Goal: Task Accomplishment & Management: Manage account settings

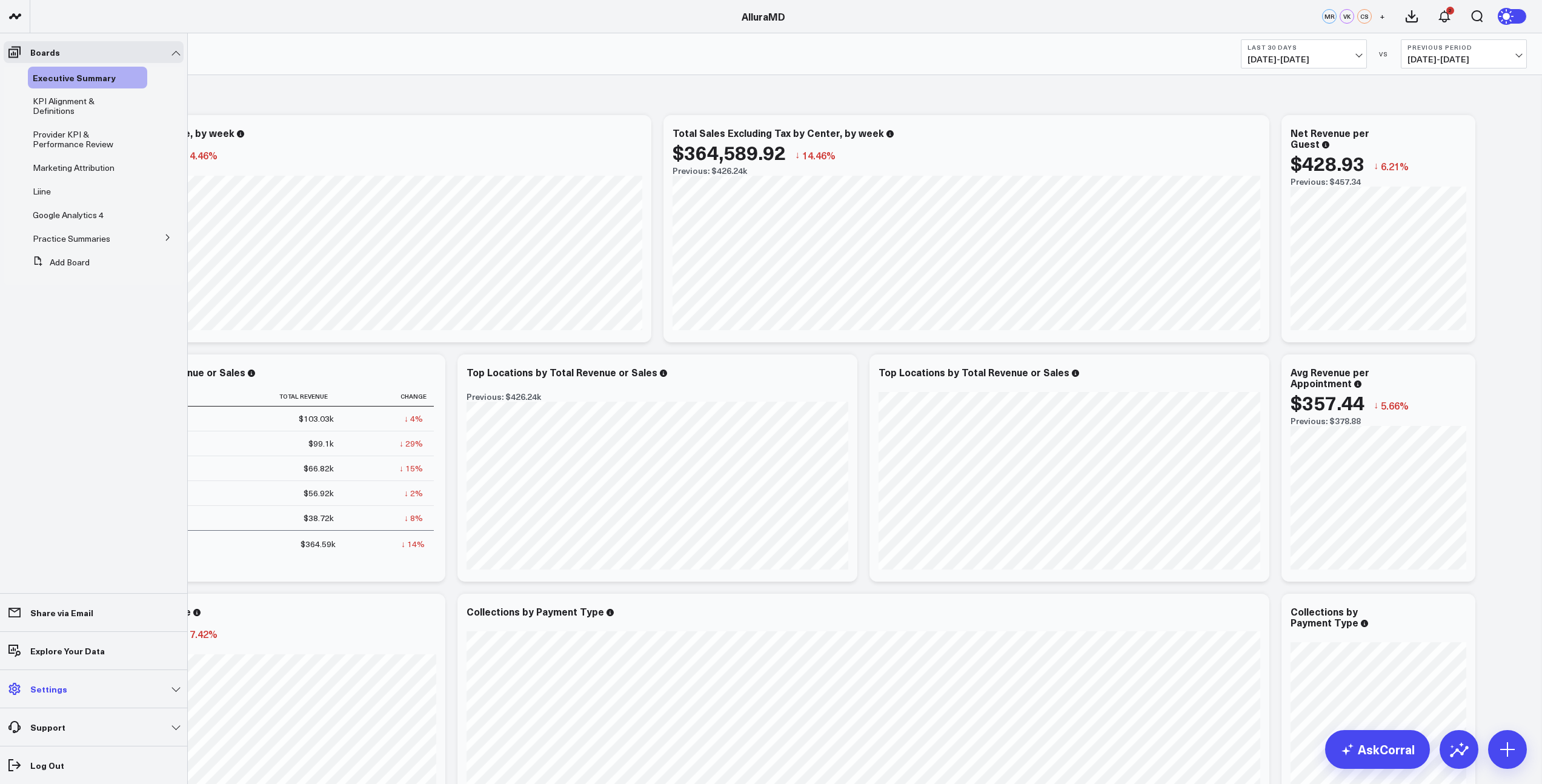
click at [37, 688] on p "Settings" at bounding box center [49, 688] width 37 height 10
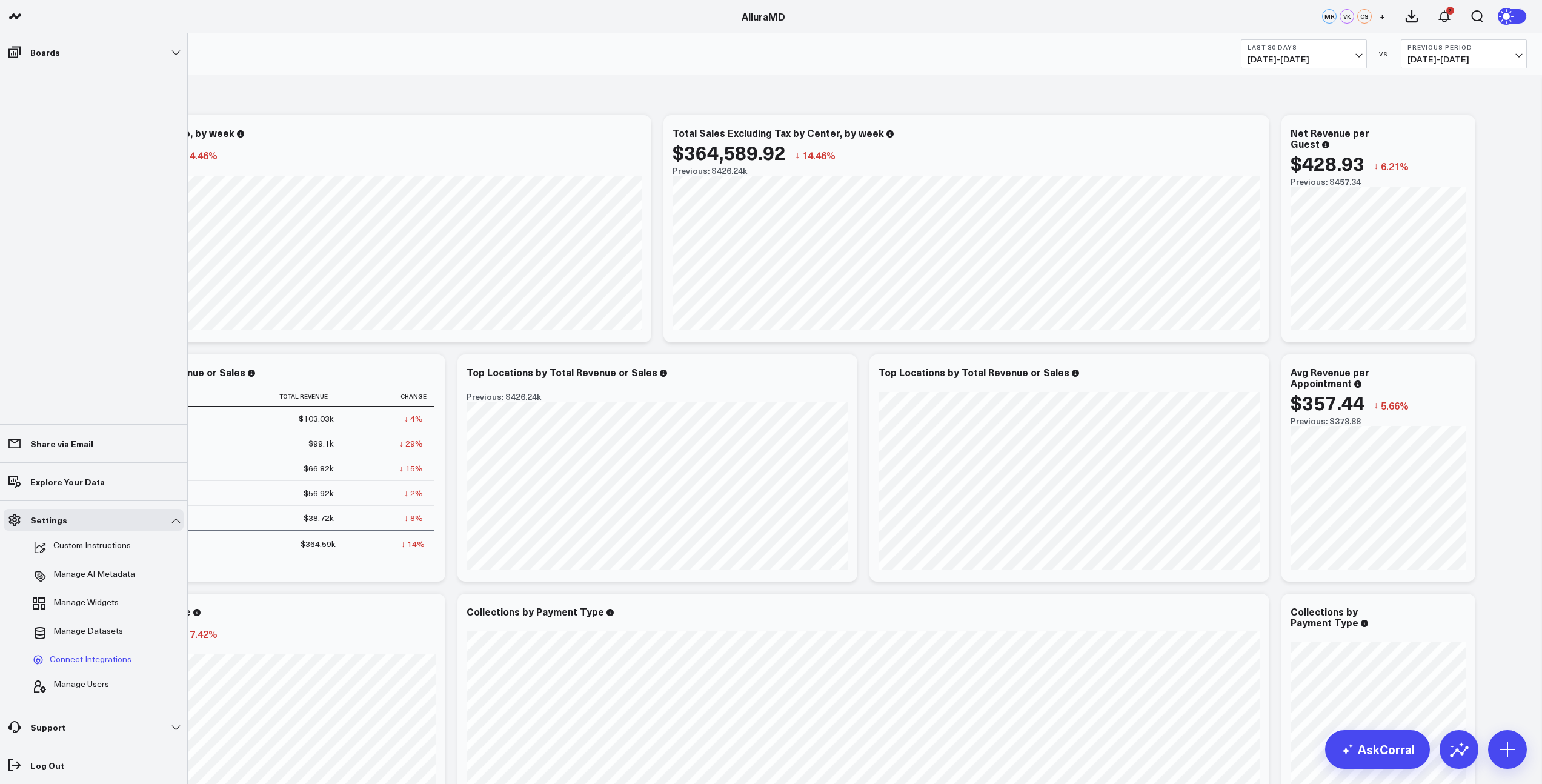
click at [66, 659] on span "Connect Integrations" at bounding box center [90, 659] width 82 height 11
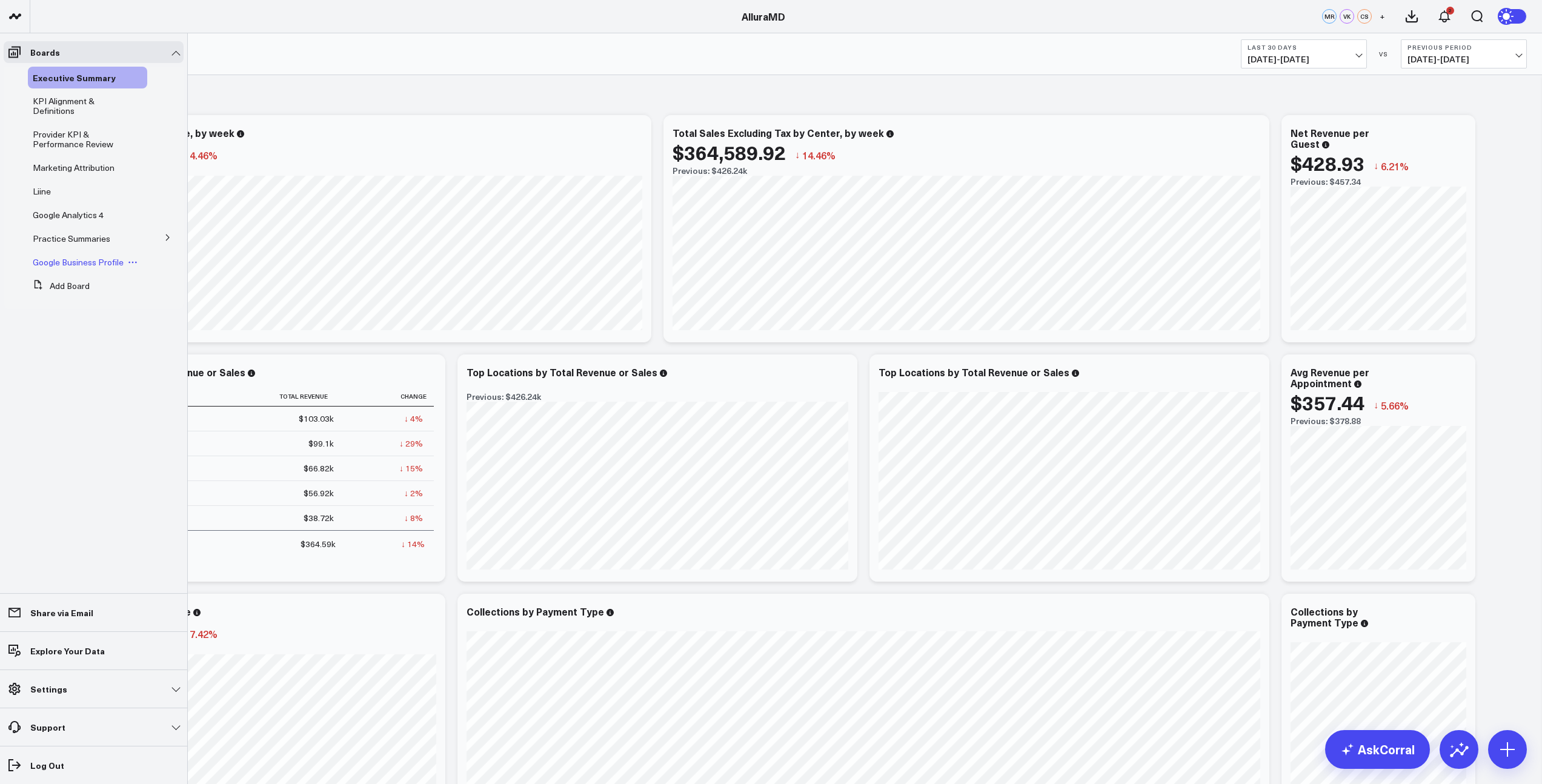
click at [93, 264] on span "Google Business Profile" at bounding box center [78, 262] width 91 height 12
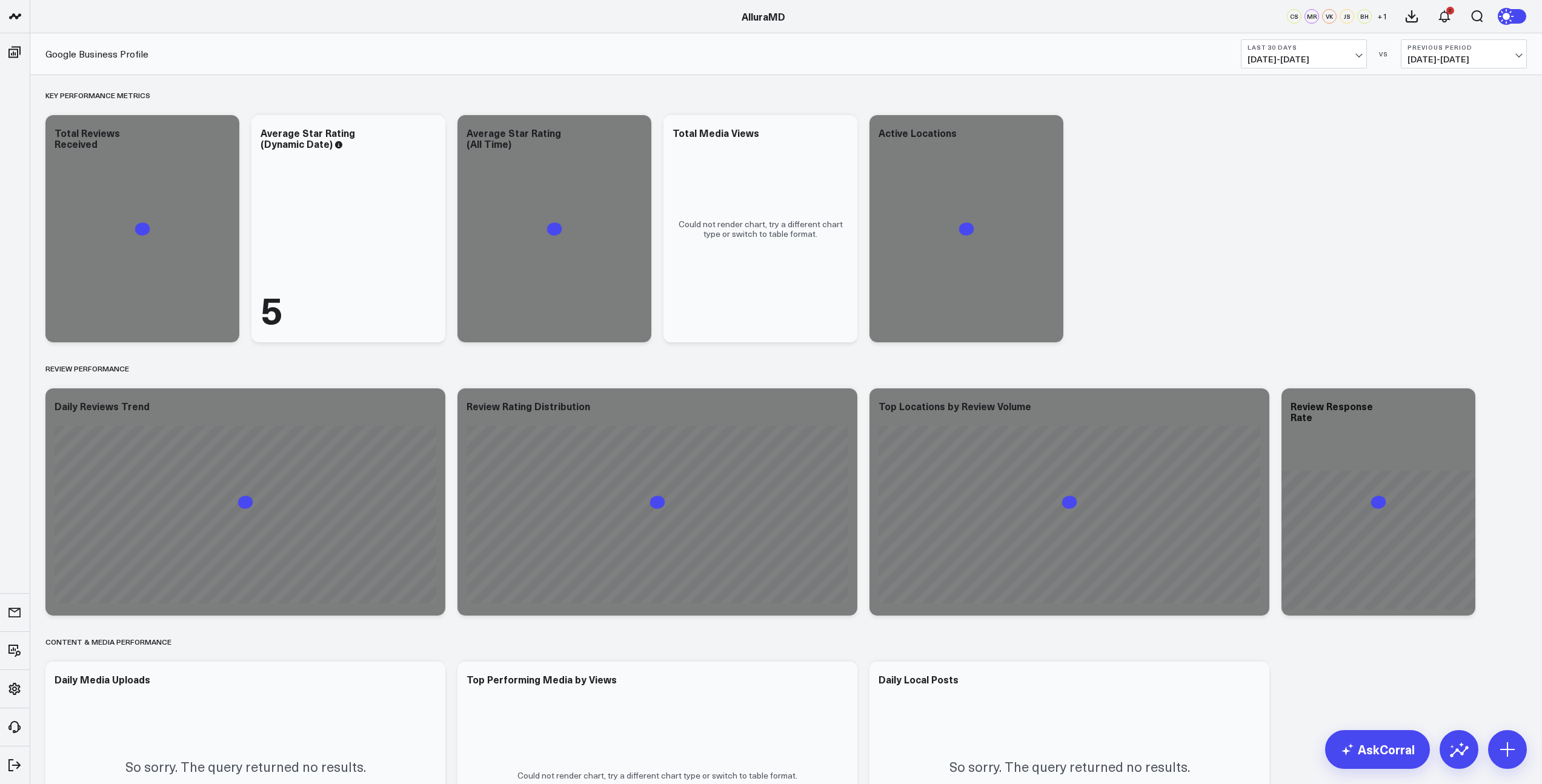
click at [1351, 60] on span "[DATE] - [DATE]" at bounding box center [1304, 59] width 113 height 10
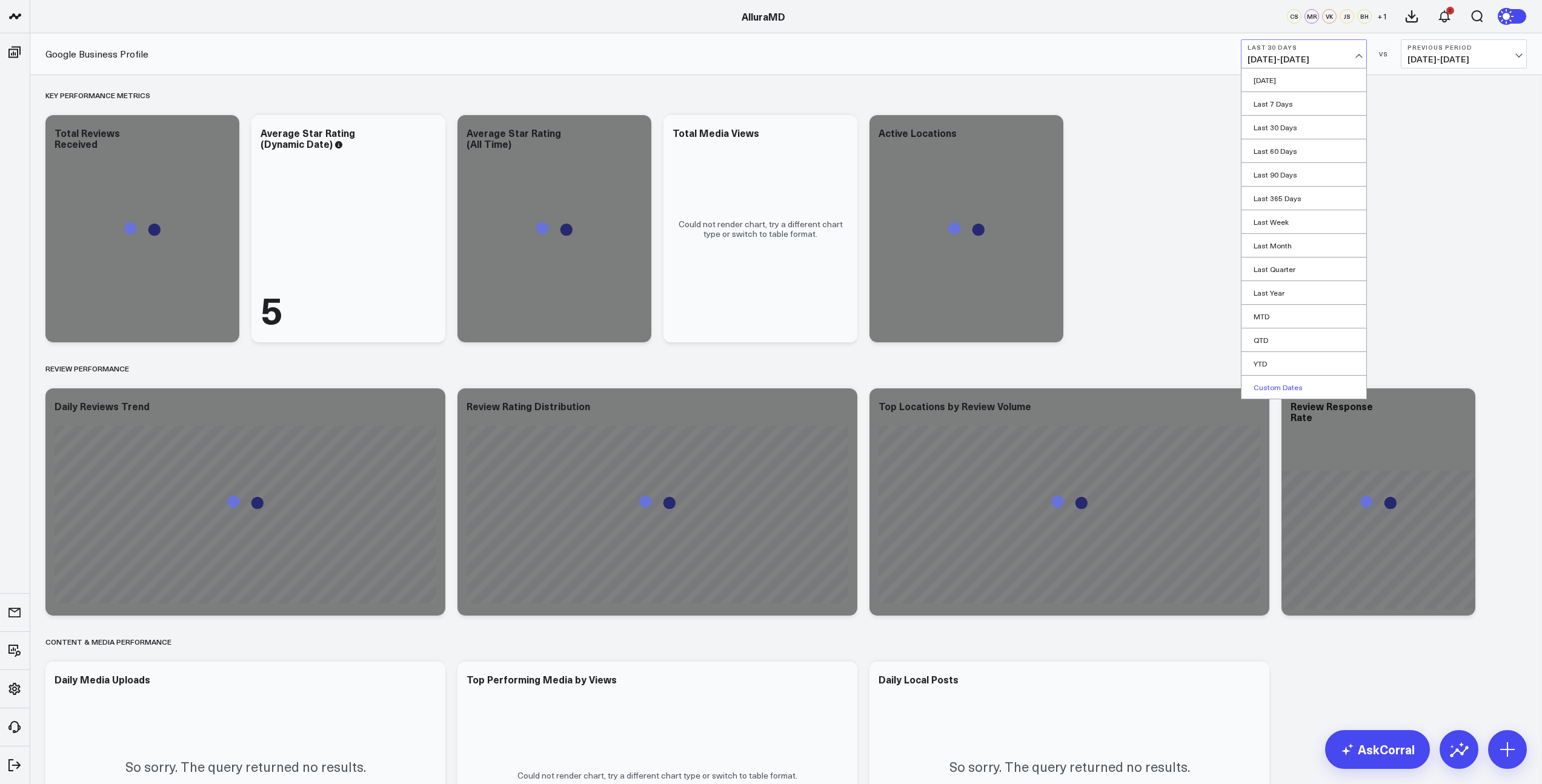
click at [1279, 387] on link "Custom Dates" at bounding box center [1303, 387] width 125 height 23
select select "8"
select select "2025"
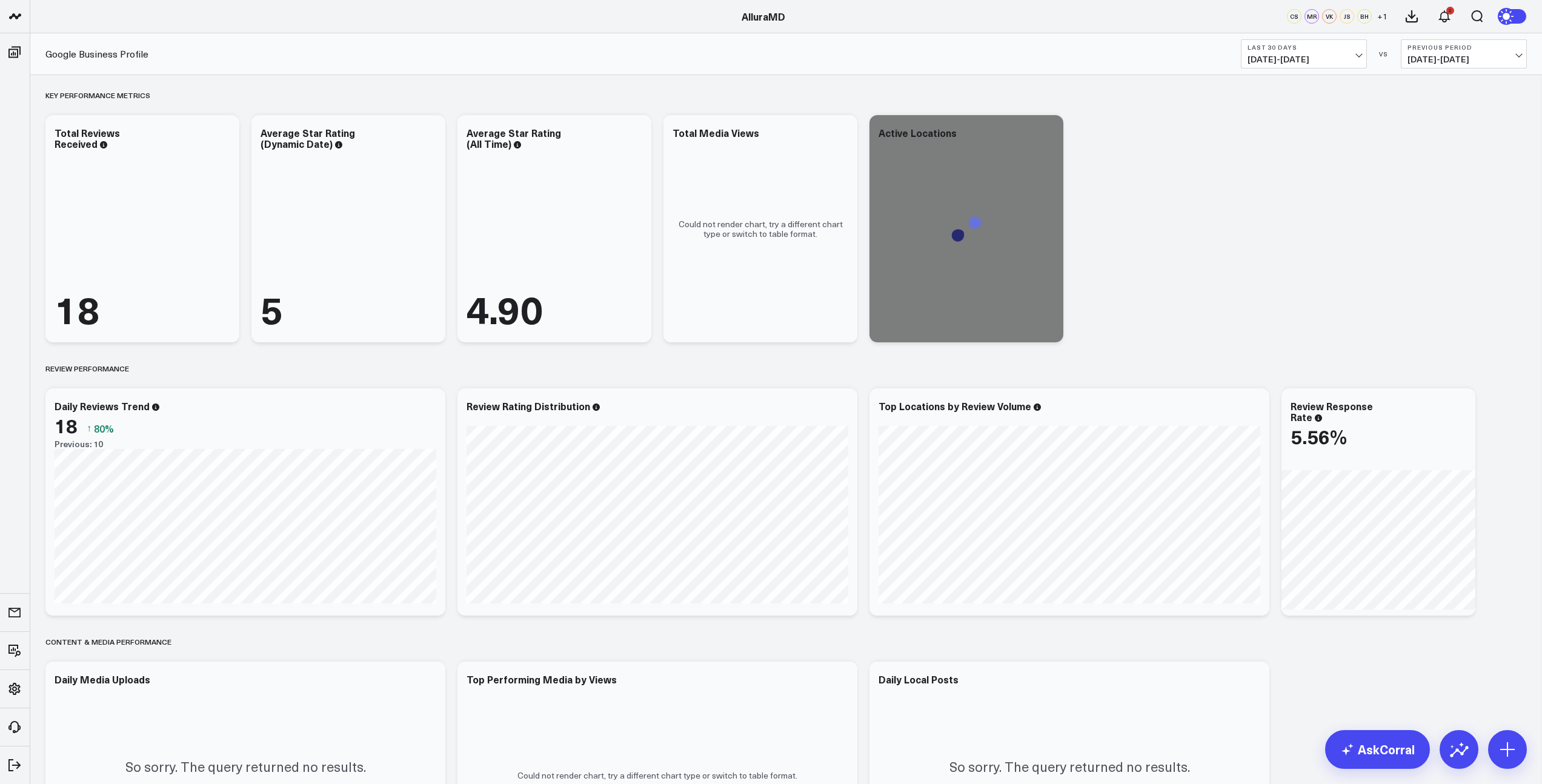
click at [1336, 58] on span "[DATE] - [DATE]" at bounding box center [1304, 59] width 113 height 10
click at [1271, 315] on link "MTD" at bounding box center [1303, 316] width 125 height 23
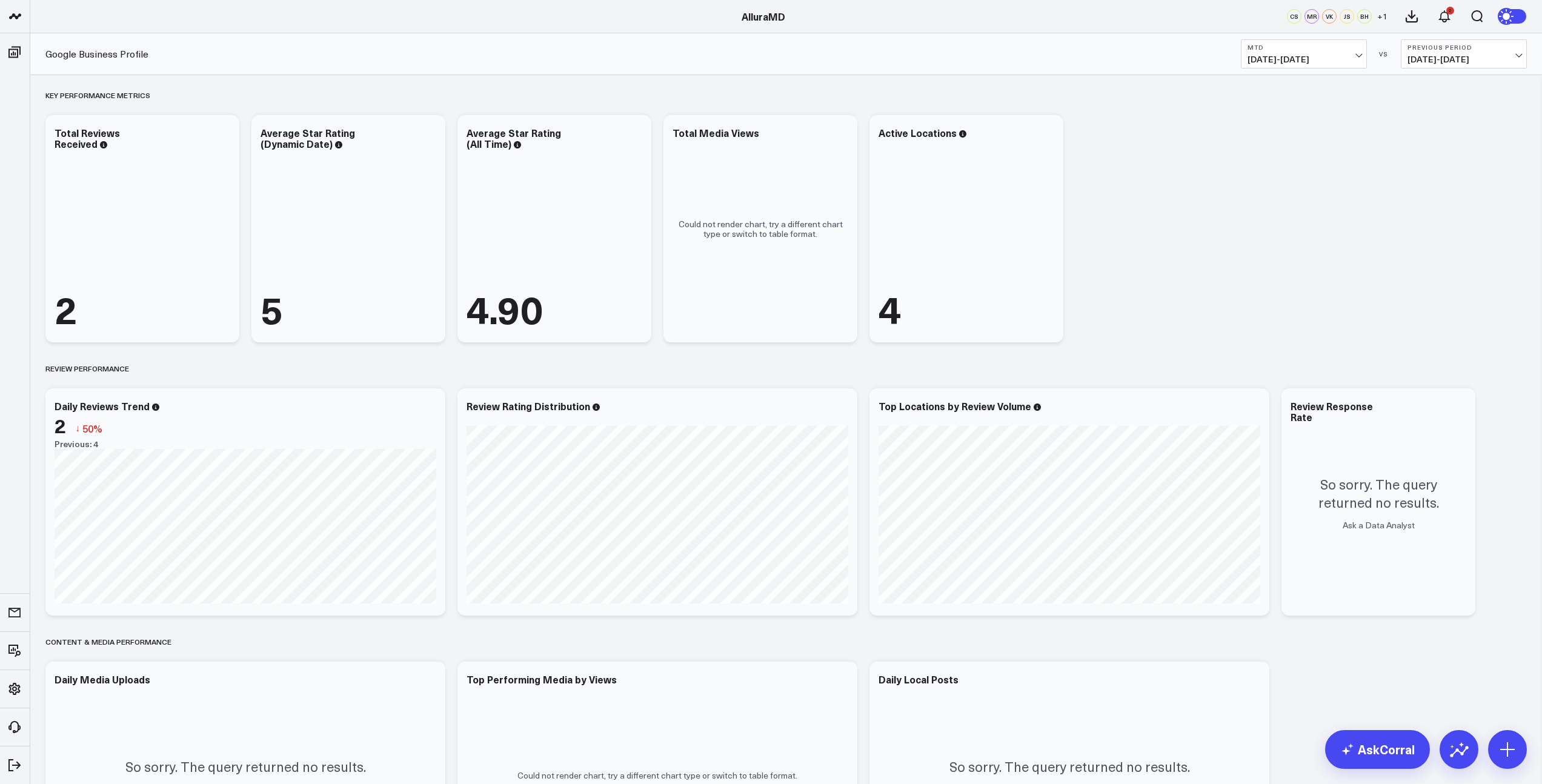
click at [1298, 56] on span "[DATE] - [DATE]" at bounding box center [1304, 59] width 113 height 10
click at [1278, 246] on link "Last Month" at bounding box center [1303, 245] width 125 height 23
drag, startPoint x: 51, startPoint y: 265, endPoint x: 551, endPoint y: 7, distance: 562.6
